Goal: Information Seeking & Learning: Learn about a topic

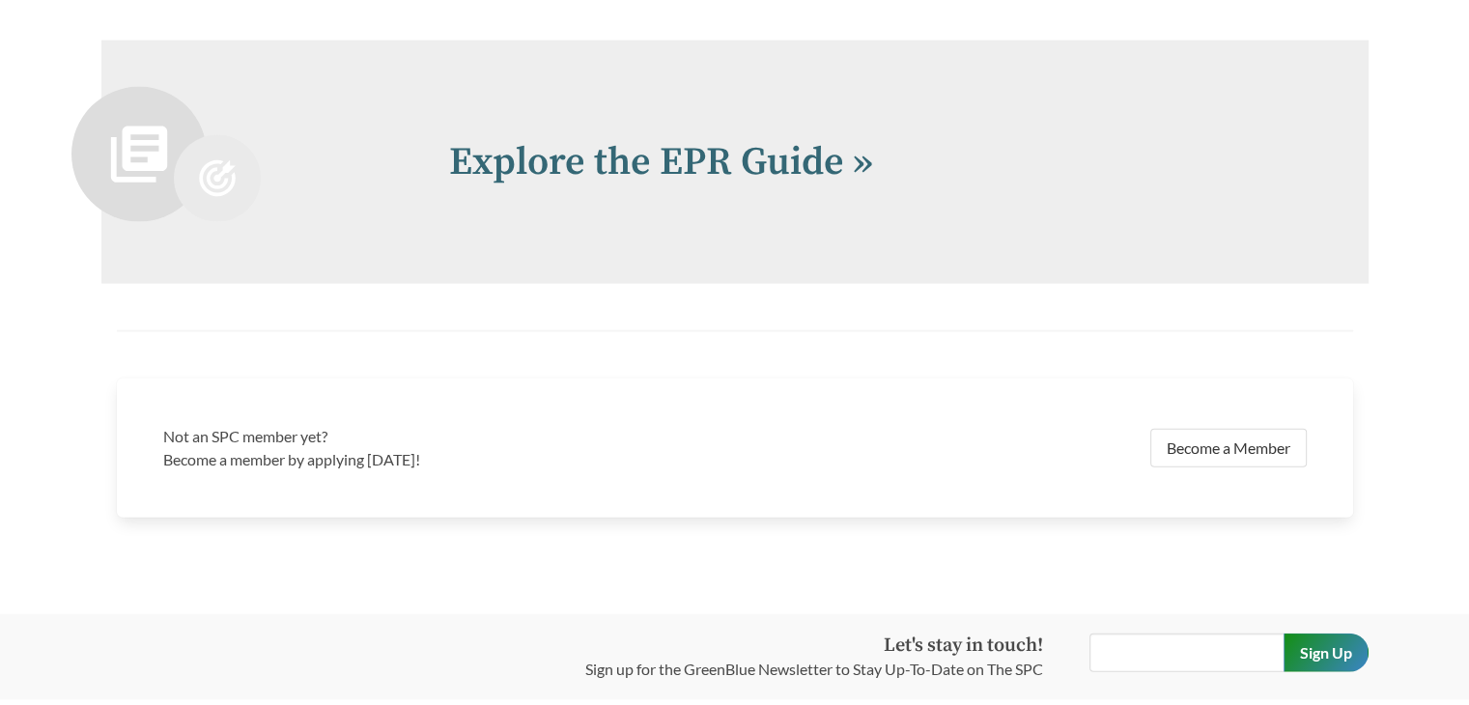
scroll to position [3955, 0]
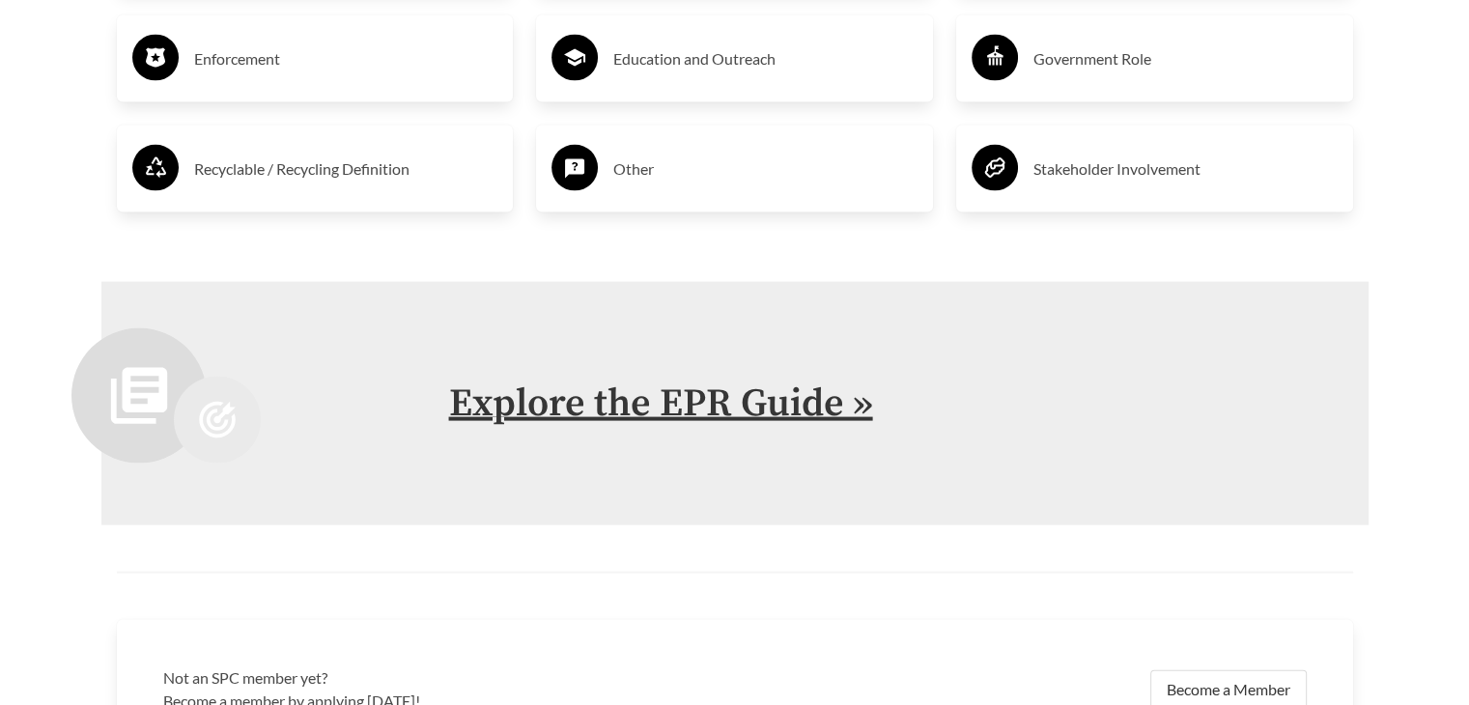
click at [718, 392] on link "Explore the EPR Guide »" at bounding box center [661, 404] width 424 height 48
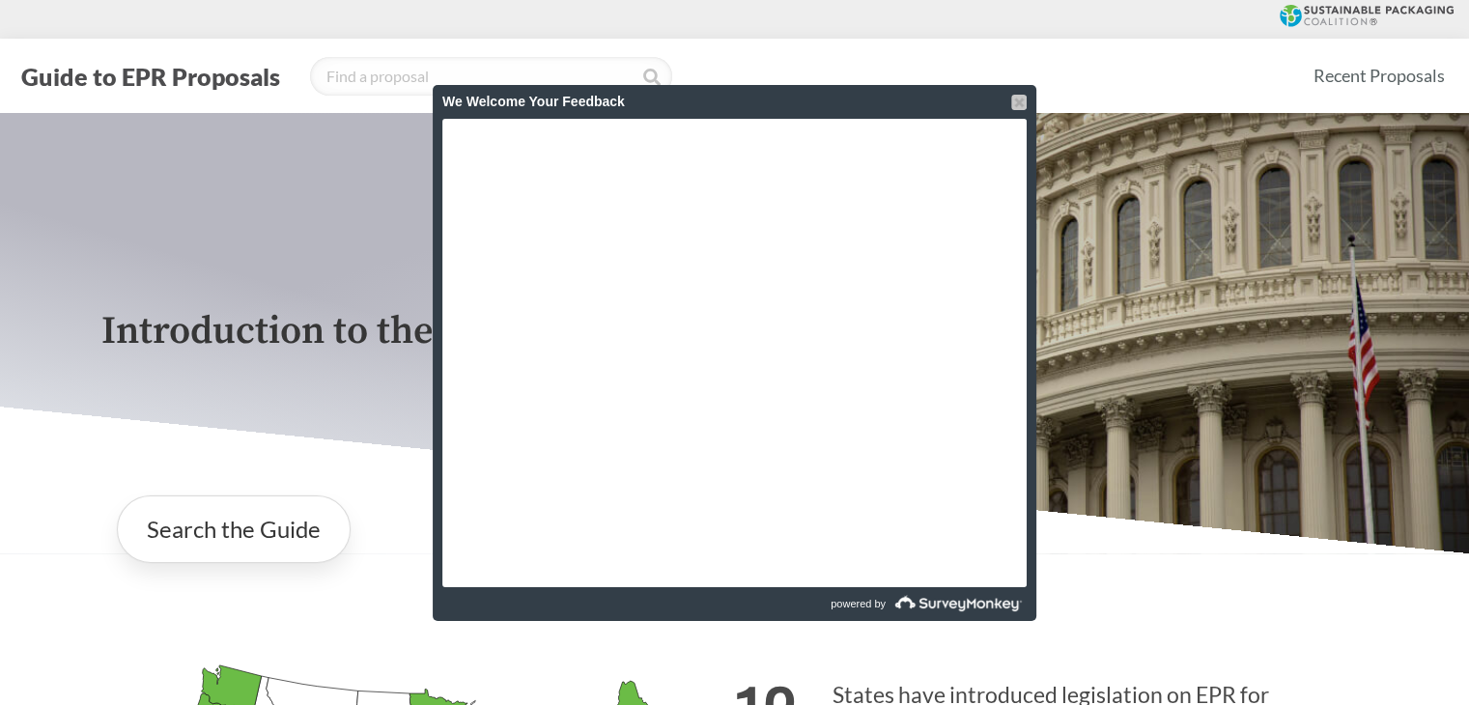
click at [1014, 101] on div at bounding box center [1018, 102] width 15 height 15
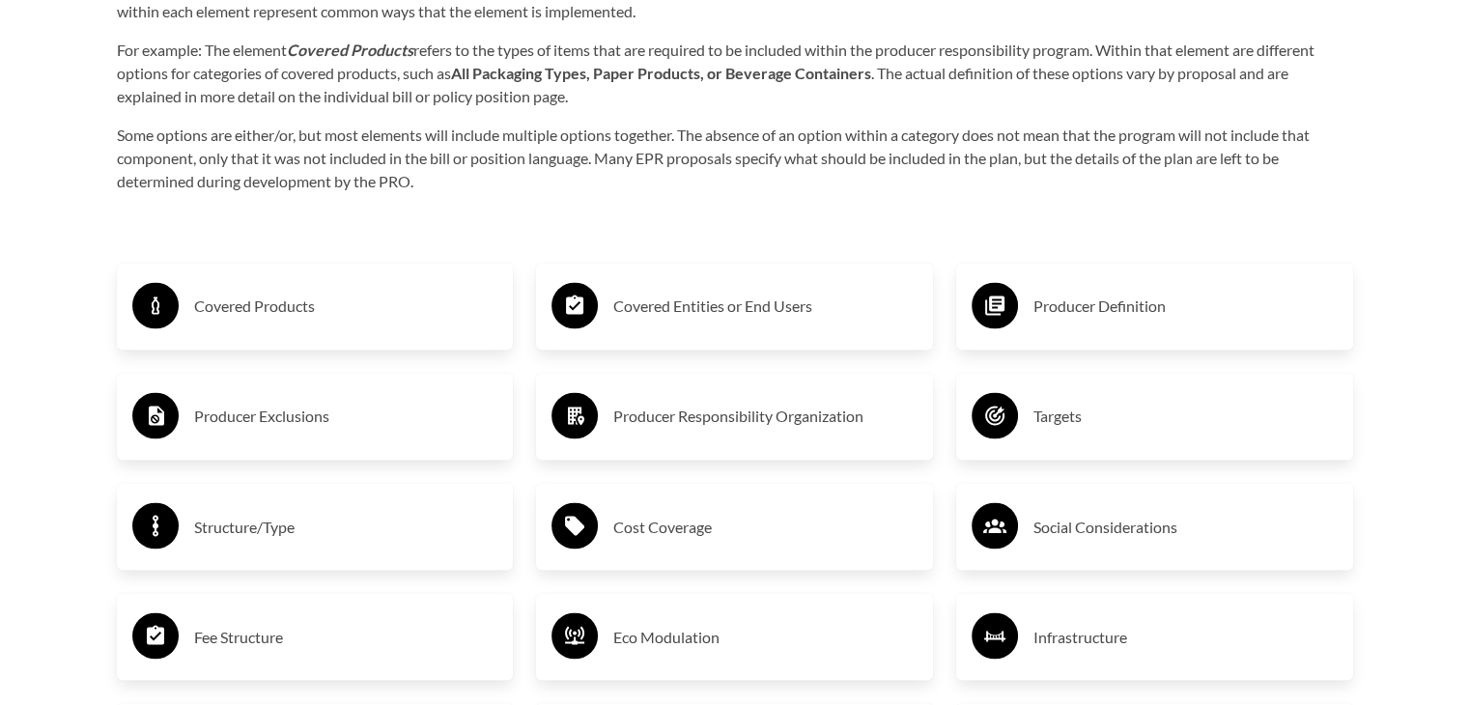
scroll to position [3188, 0]
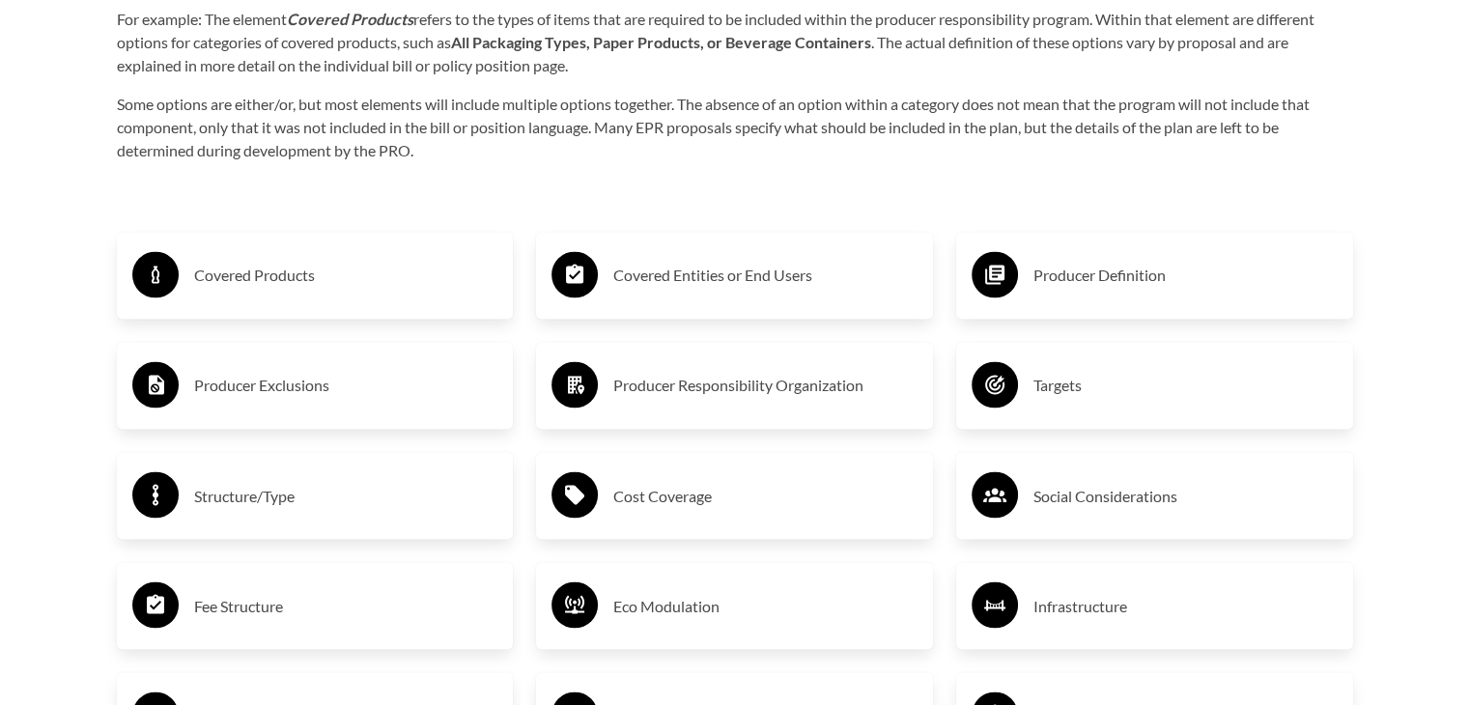
click at [649, 385] on h3 "Producer Responsibility Organization" at bounding box center [765, 385] width 304 height 31
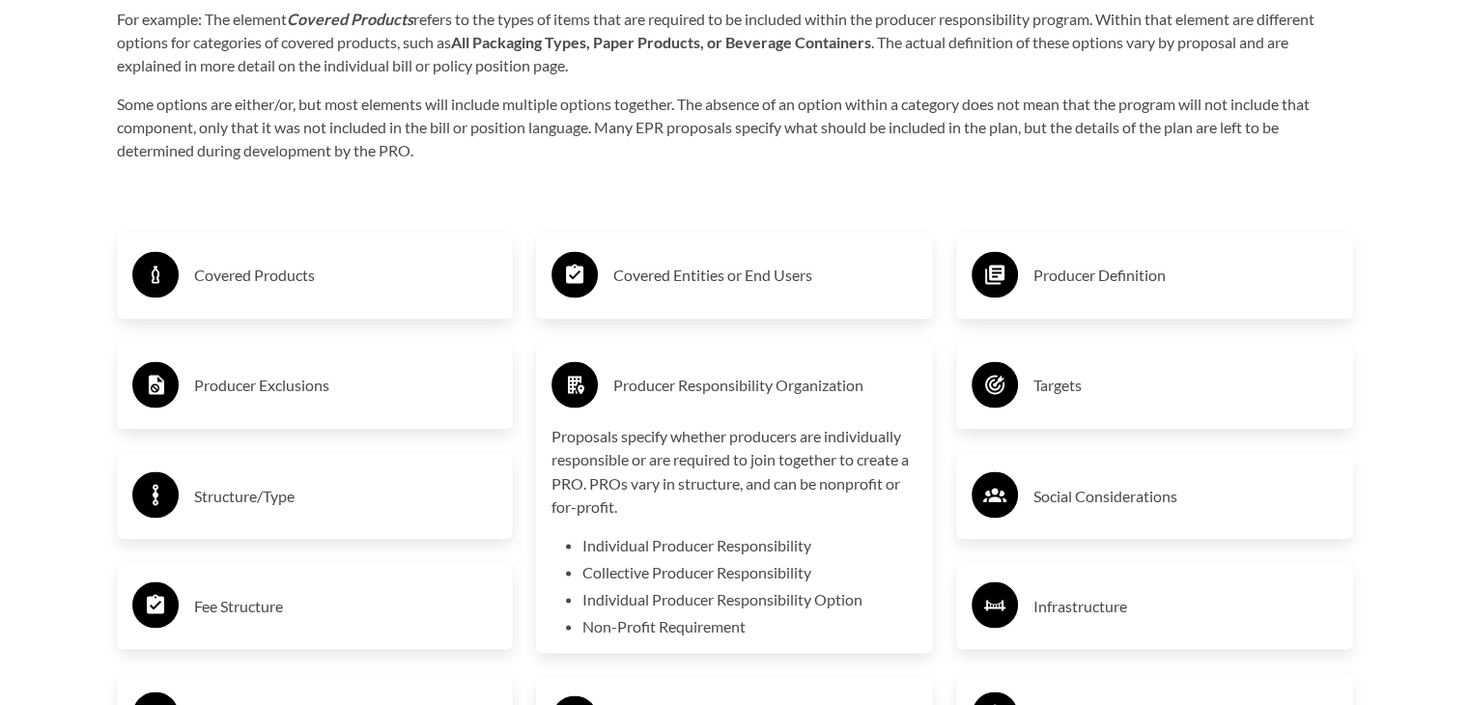
click at [649, 385] on h3 "Producer Responsibility Organization" at bounding box center [765, 385] width 304 height 31
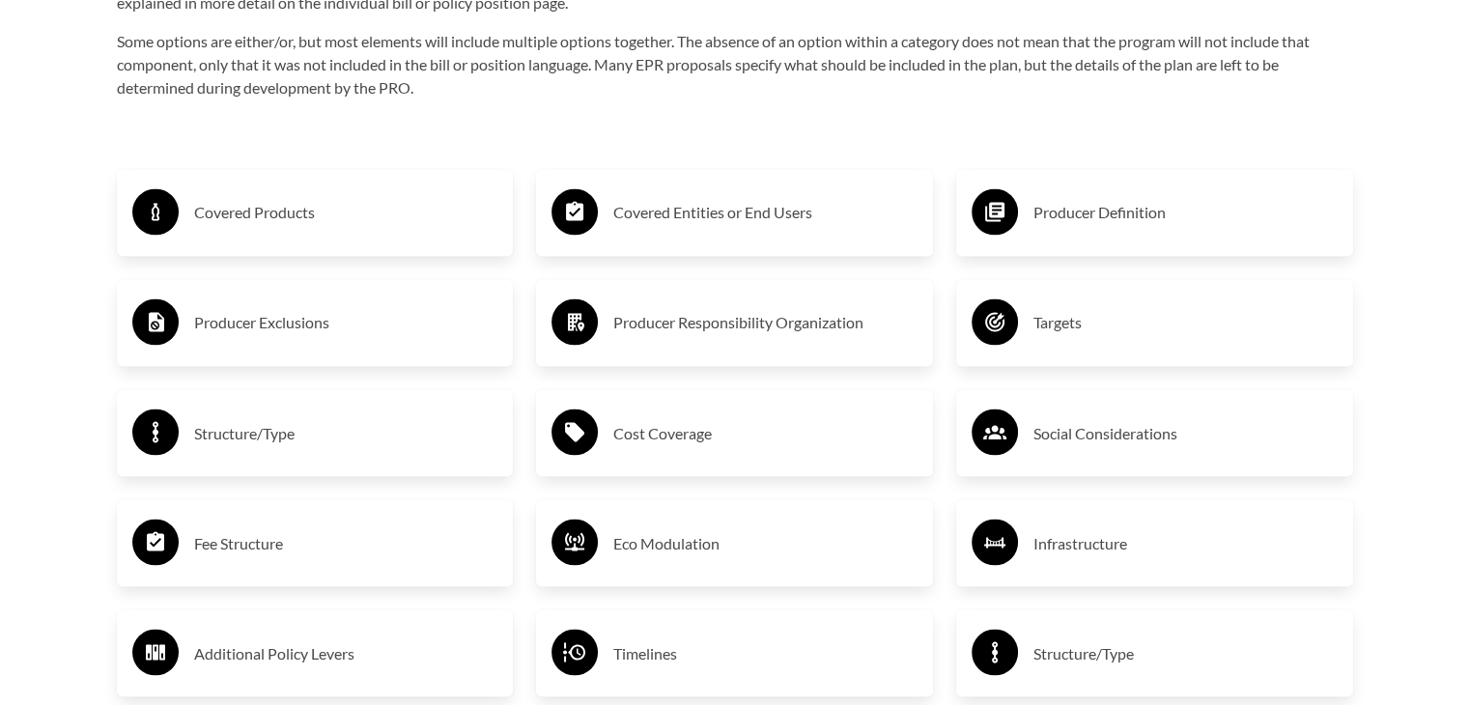
scroll to position [3285, 0]
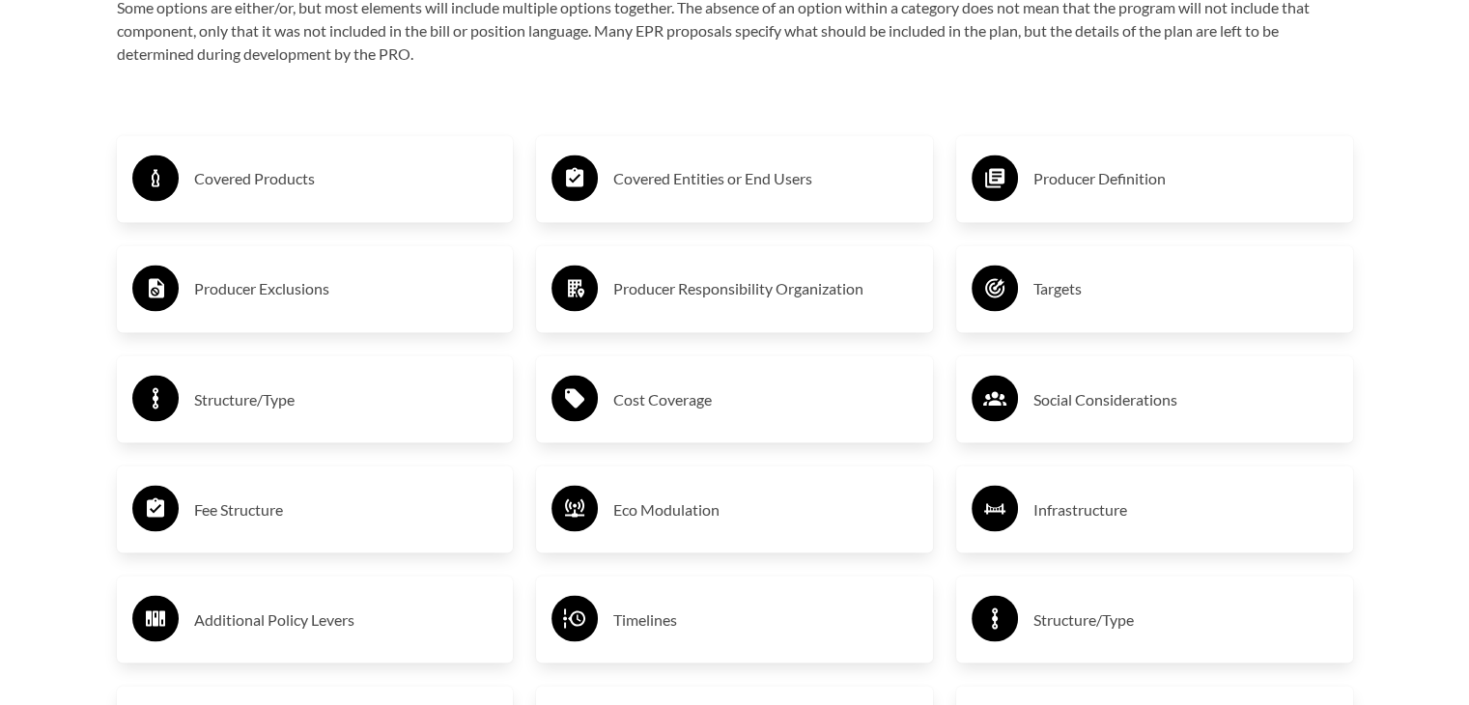
click at [1076, 288] on h3 "Targets" at bounding box center [1186, 288] width 304 height 31
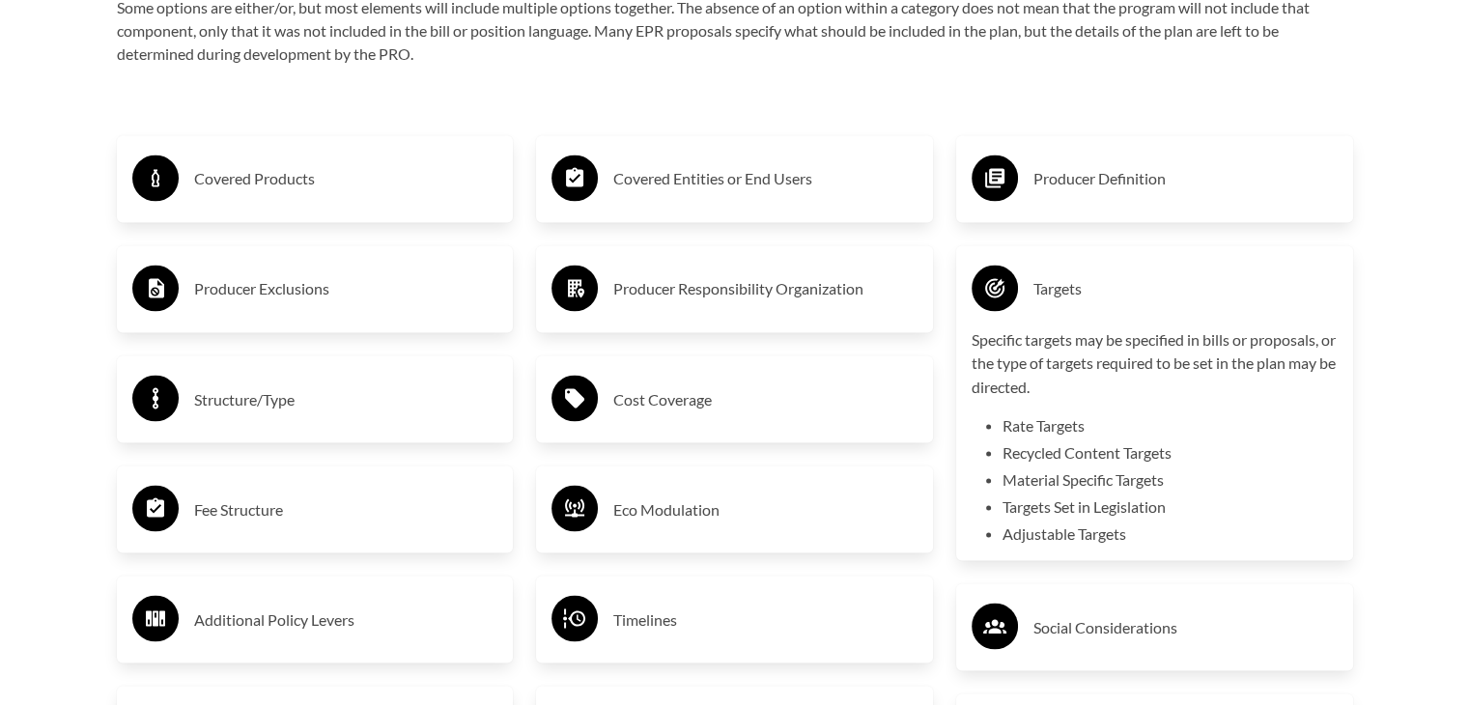
click at [1028, 419] on li "Rate Targets" at bounding box center [1170, 424] width 335 height 23
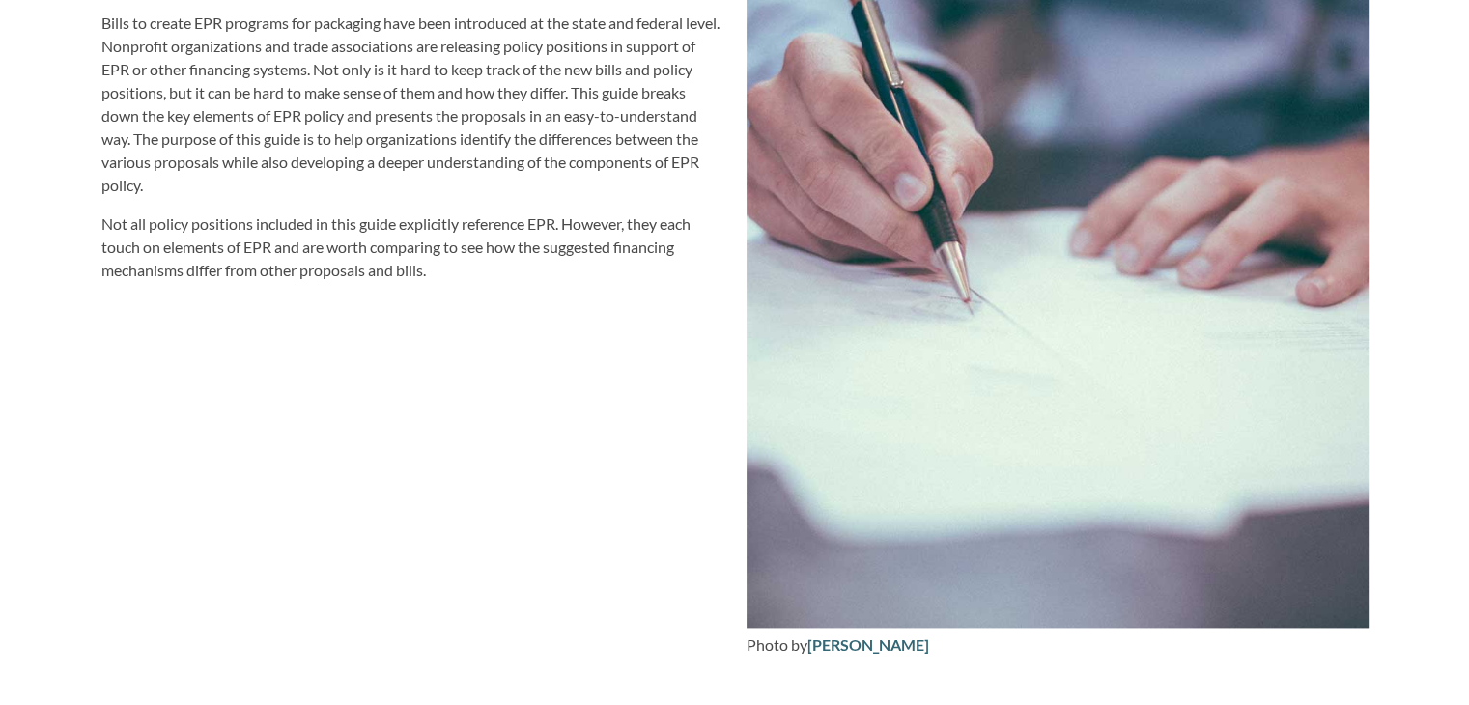
scroll to position [2125, 0]
